Goal: Transaction & Acquisition: Purchase product/service

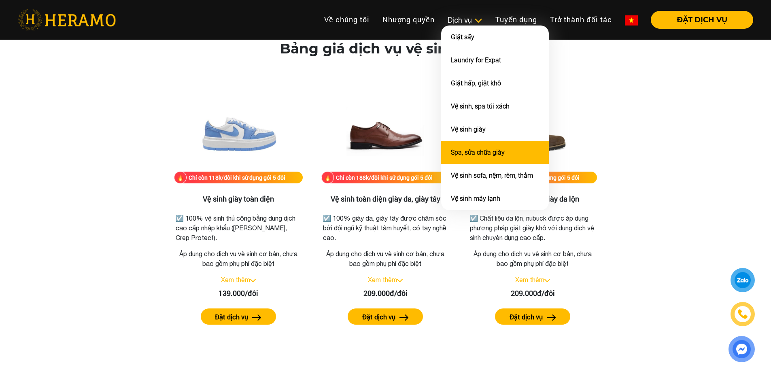
click at [487, 151] on link "Spa, sửa chữa giày" at bounding box center [478, 153] width 54 height 8
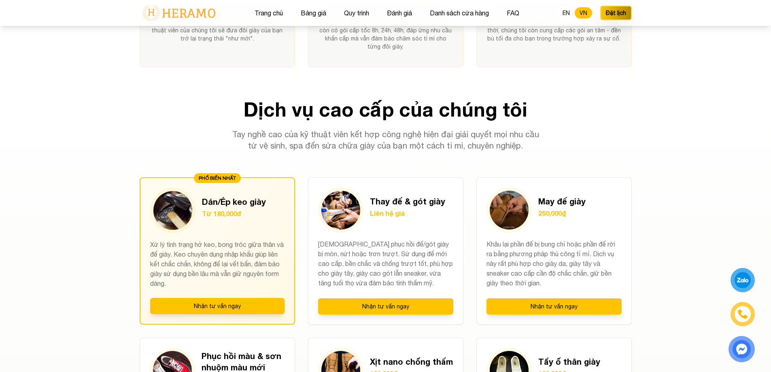
scroll to position [526, 0]
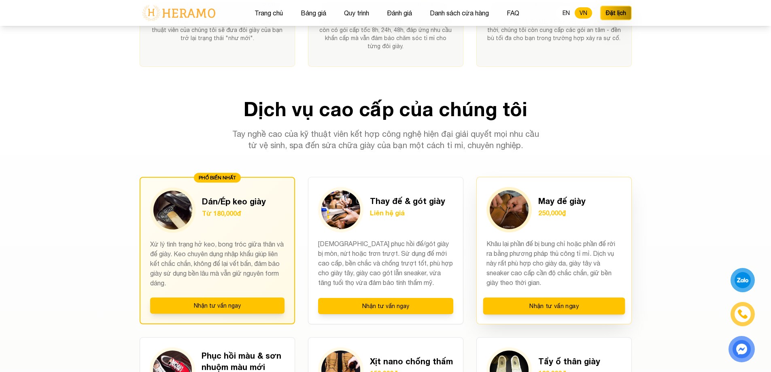
click at [520, 216] on img at bounding box center [509, 209] width 39 height 39
click at [507, 202] on img at bounding box center [509, 209] width 39 height 39
click at [565, 199] on h3 "May đế giày" at bounding box center [561, 200] width 47 height 11
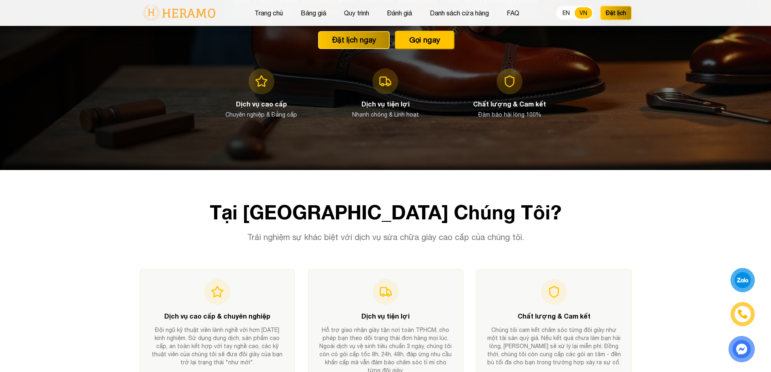
scroll to position [121, 0]
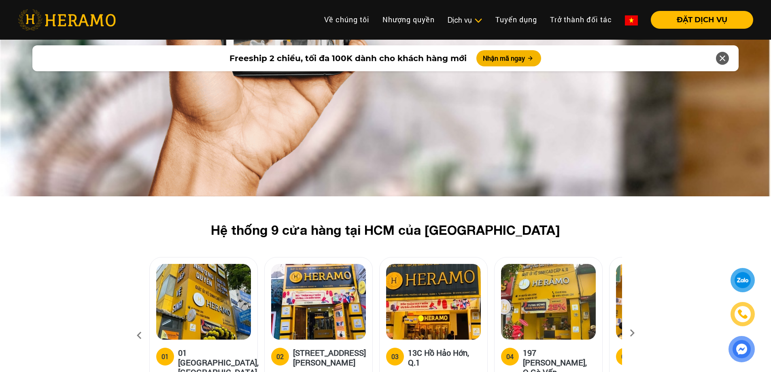
scroll to position [2400, 0]
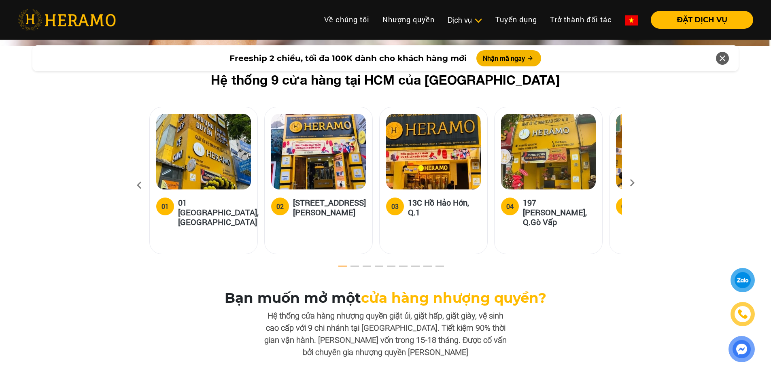
click at [632, 183] on icon at bounding box center [632, 185] width 15 height 5
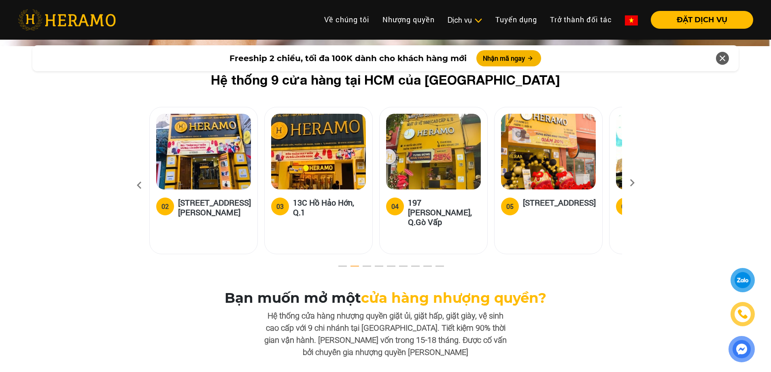
click at [632, 183] on icon at bounding box center [632, 185] width 15 height 5
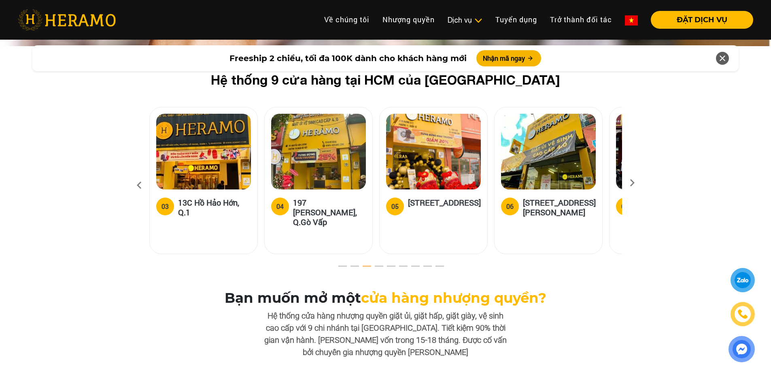
click at [632, 183] on icon at bounding box center [632, 185] width 15 height 5
